Goal: Navigation & Orientation: Find specific page/section

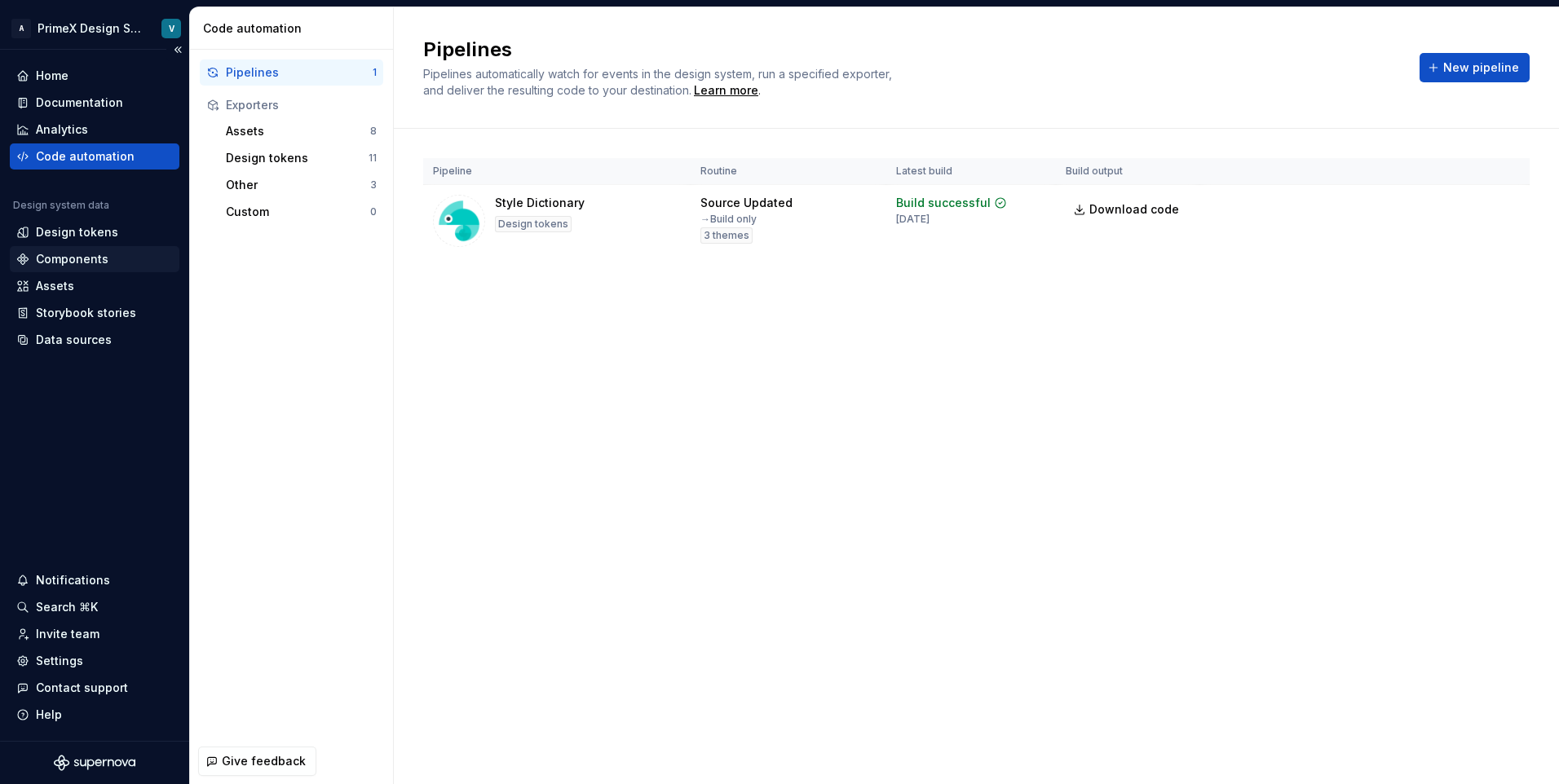
click at [90, 253] on div "Components" at bounding box center [72, 259] width 72 height 16
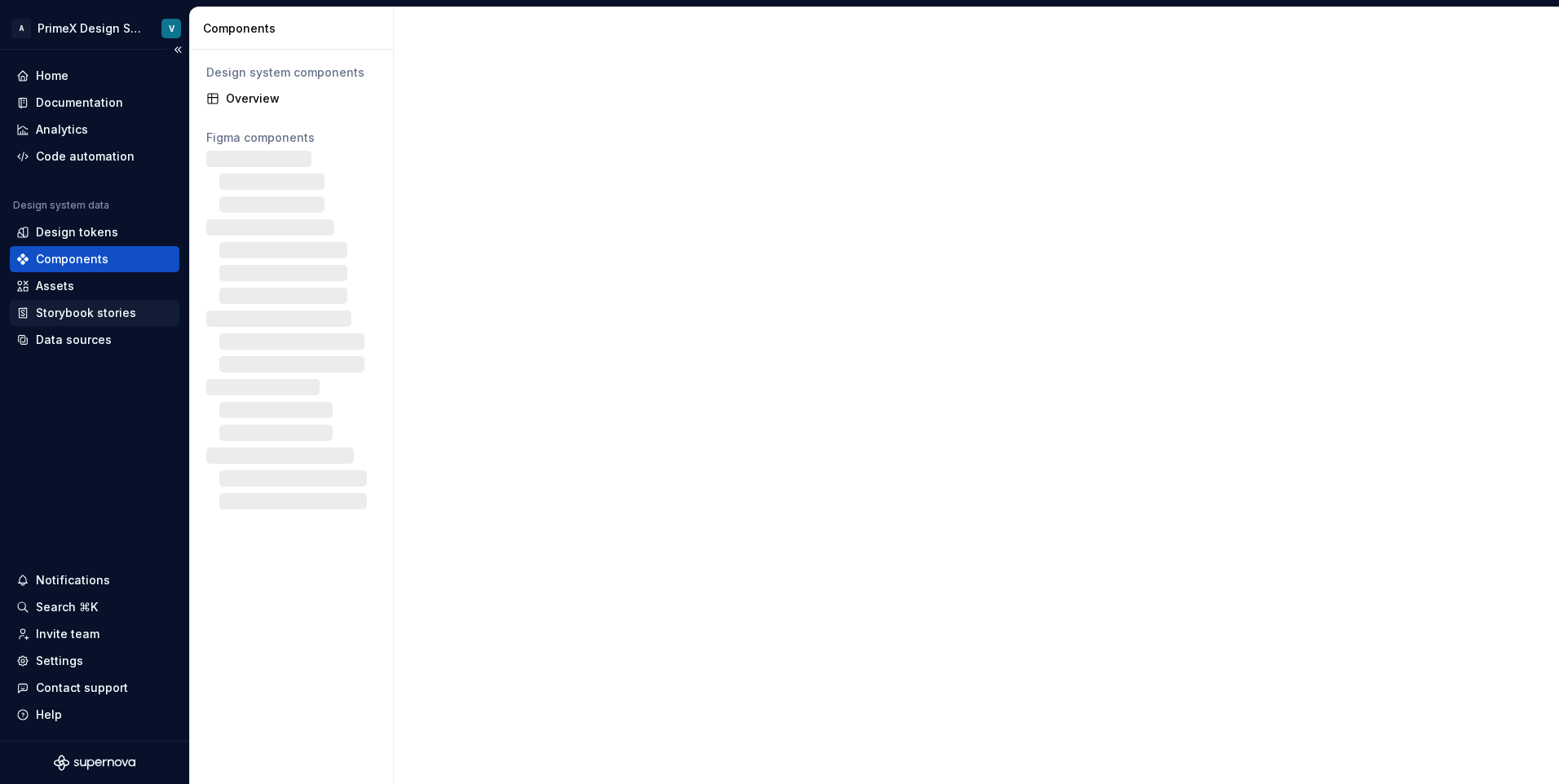
click at [96, 316] on div "Storybook stories" at bounding box center [86, 312] width 100 height 16
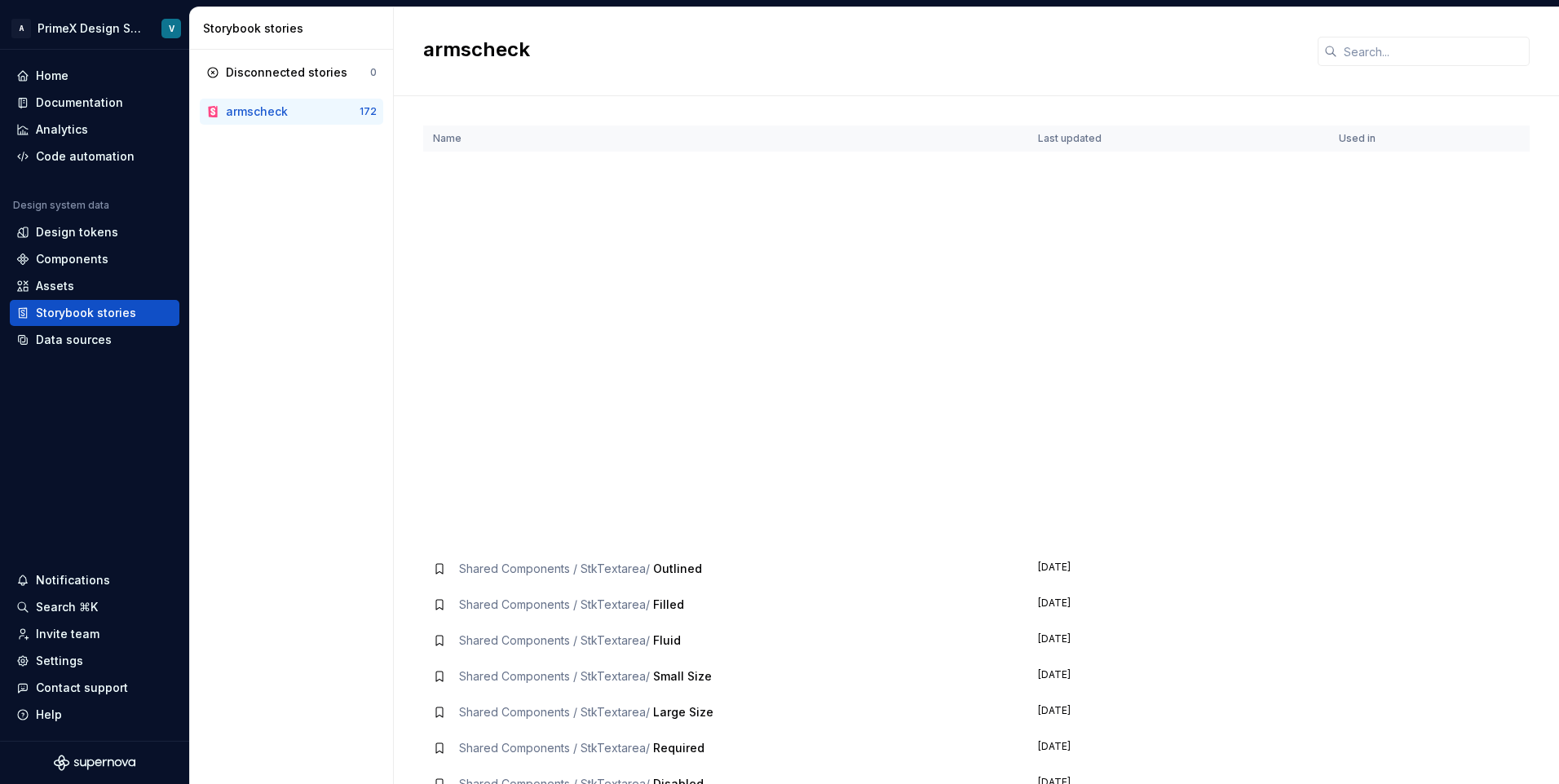
scroll to position [4727, 0]
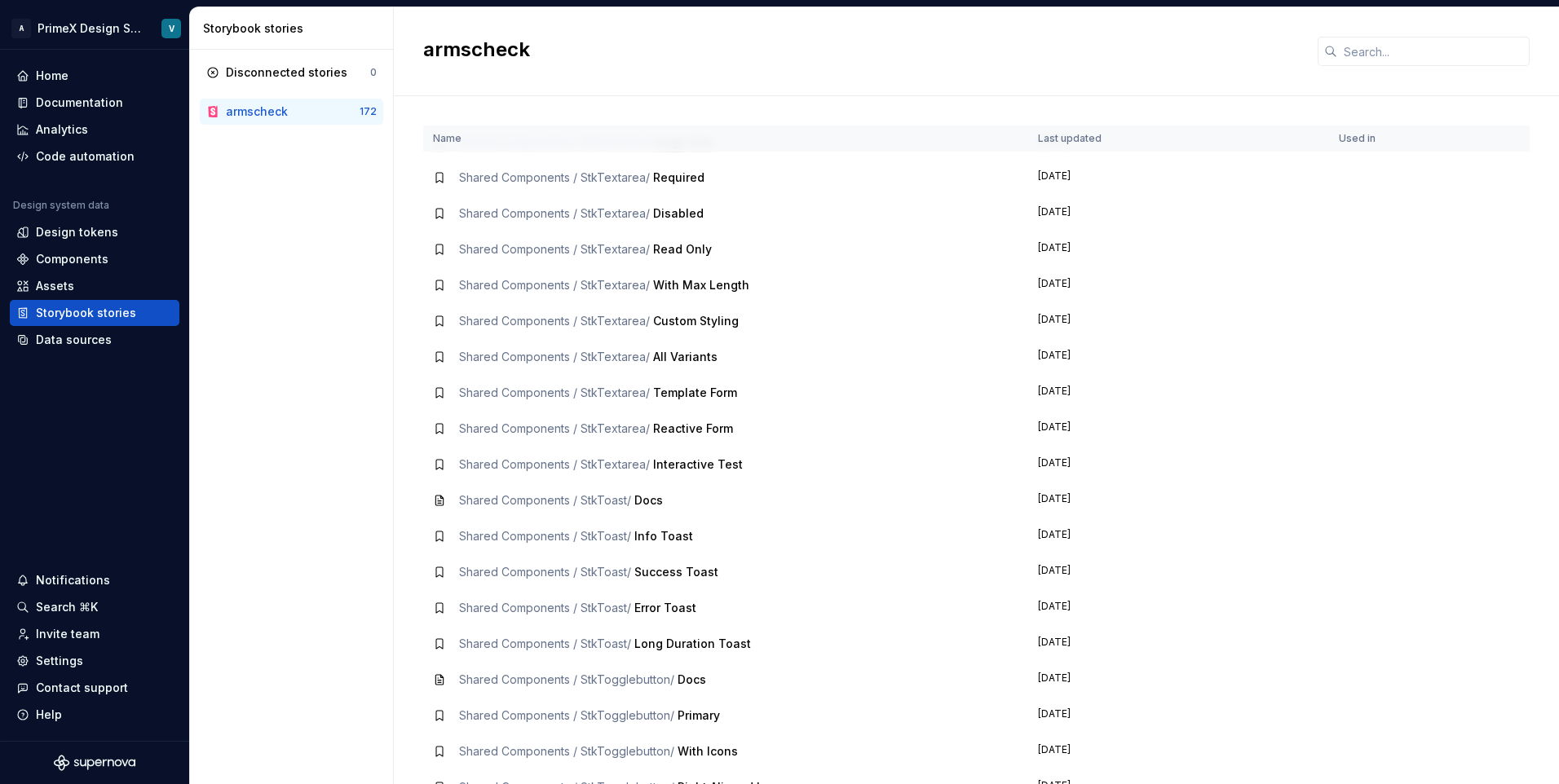
click at [651, 500] on span "Docs" at bounding box center [648, 500] width 29 height 14
click at [259, 73] on div "Disconnected stories" at bounding box center [286, 72] width 122 height 16
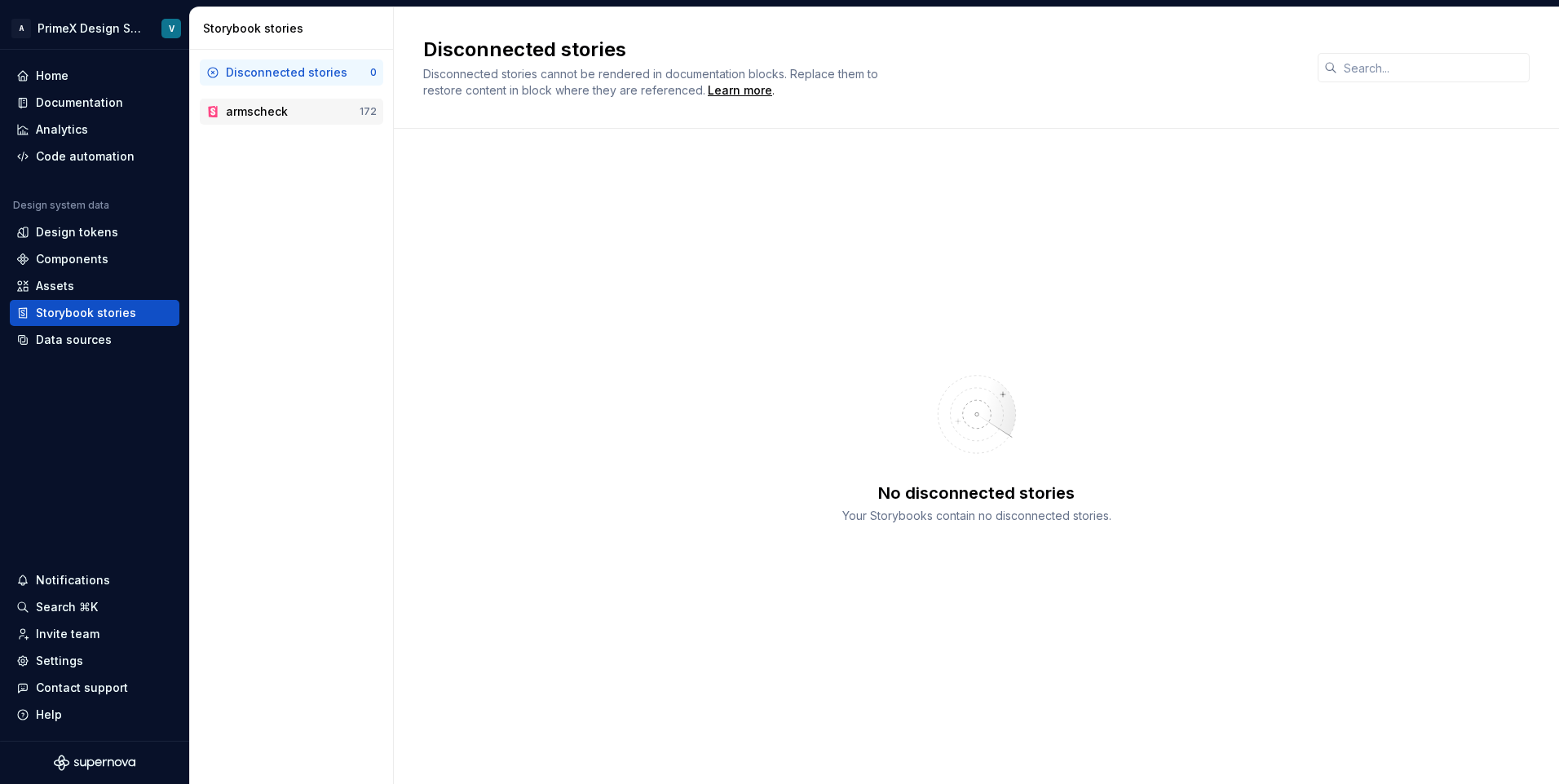
click at [261, 108] on div "armscheck" at bounding box center [256, 111] width 62 height 16
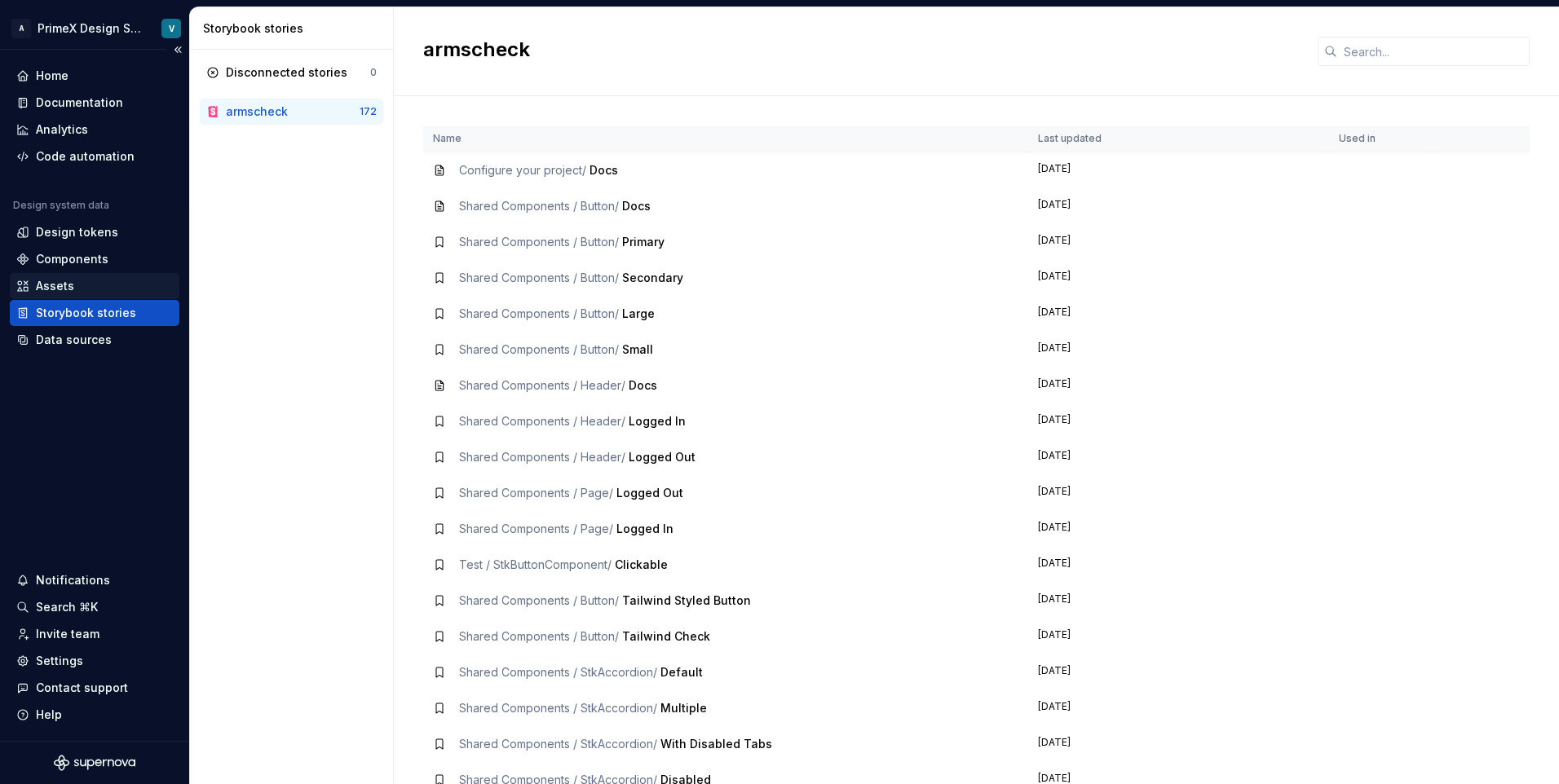
click at [79, 291] on div "Assets" at bounding box center [94, 285] width 156 height 16
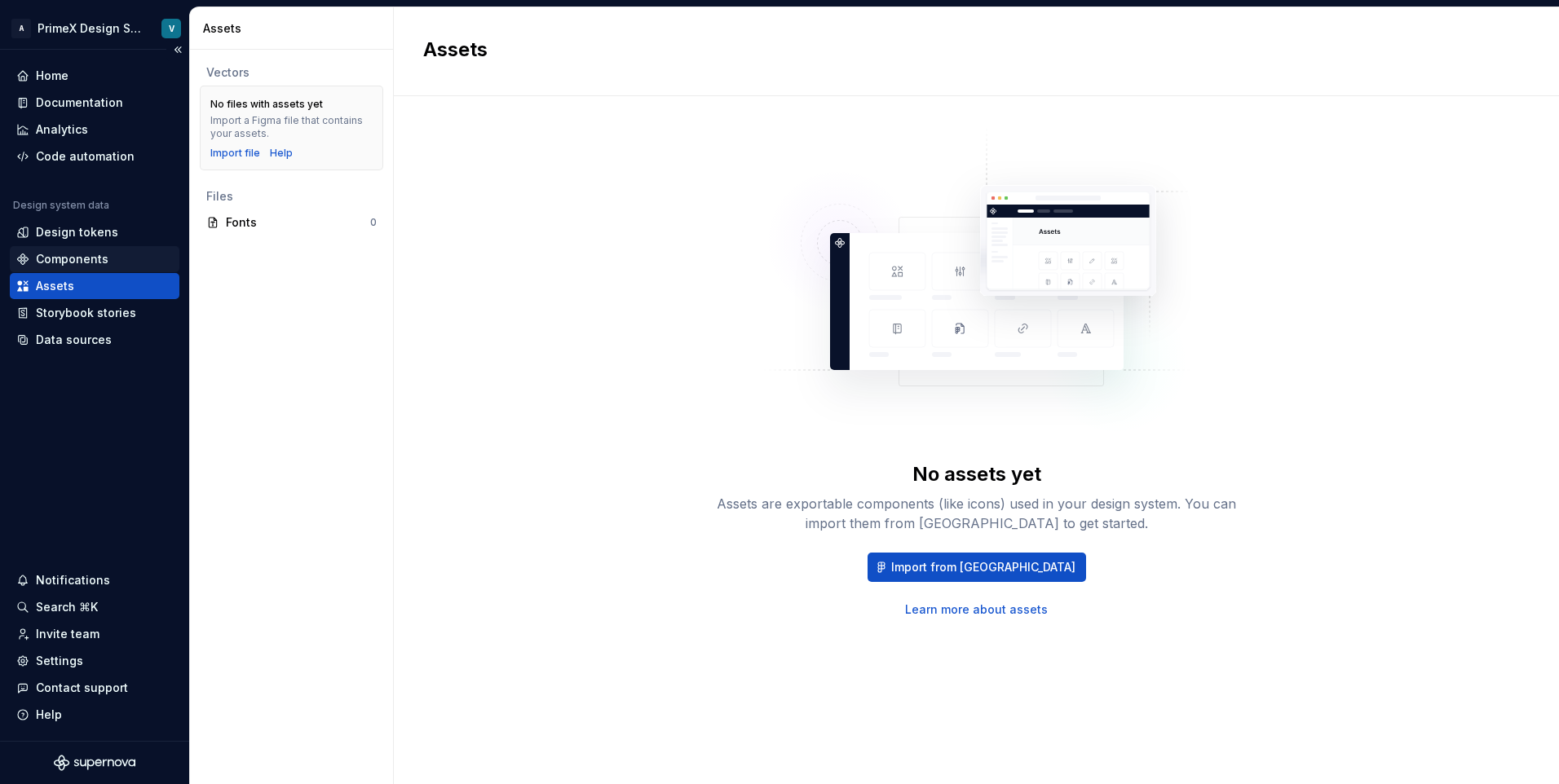
click at [55, 261] on div "Components" at bounding box center [72, 259] width 72 height 16
